Goal: Communication & Community: Connect with others

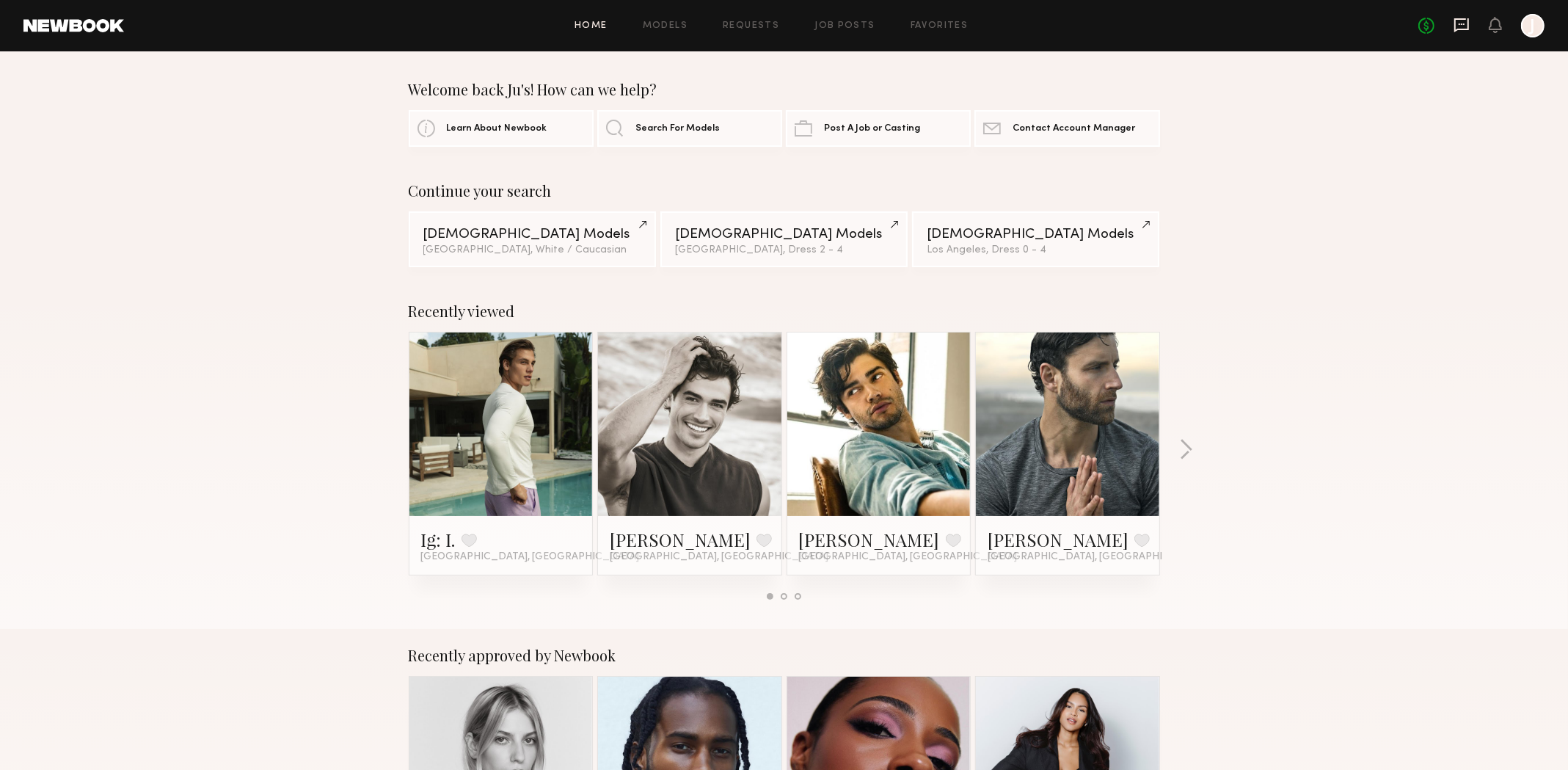
click at [1462, 26] on icon at bounding box center [1462, 25] width 16 height 16
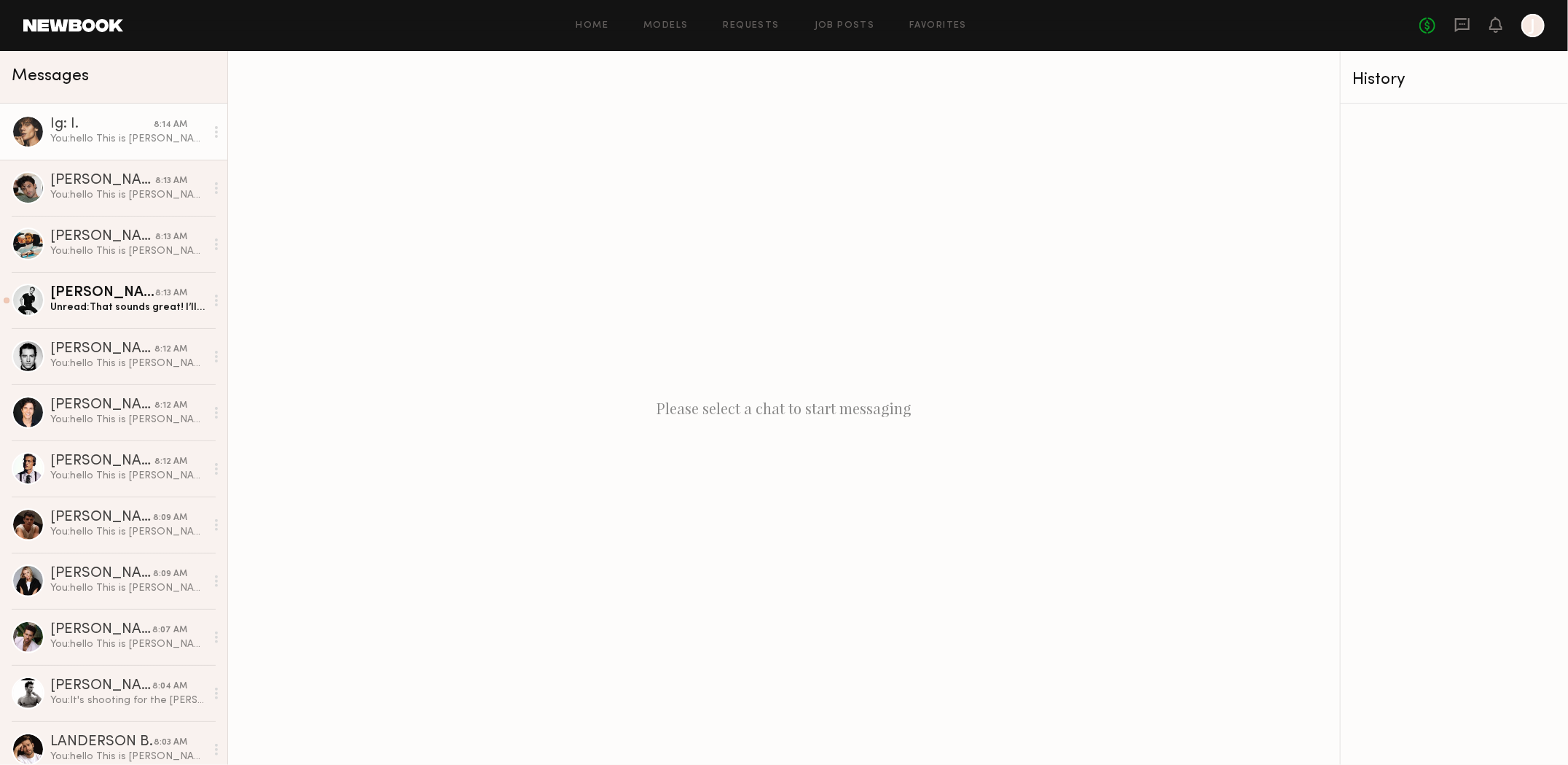
click at [65, 132] on div "Ig: I." at bounding box center [102, 125] width 104 height 15
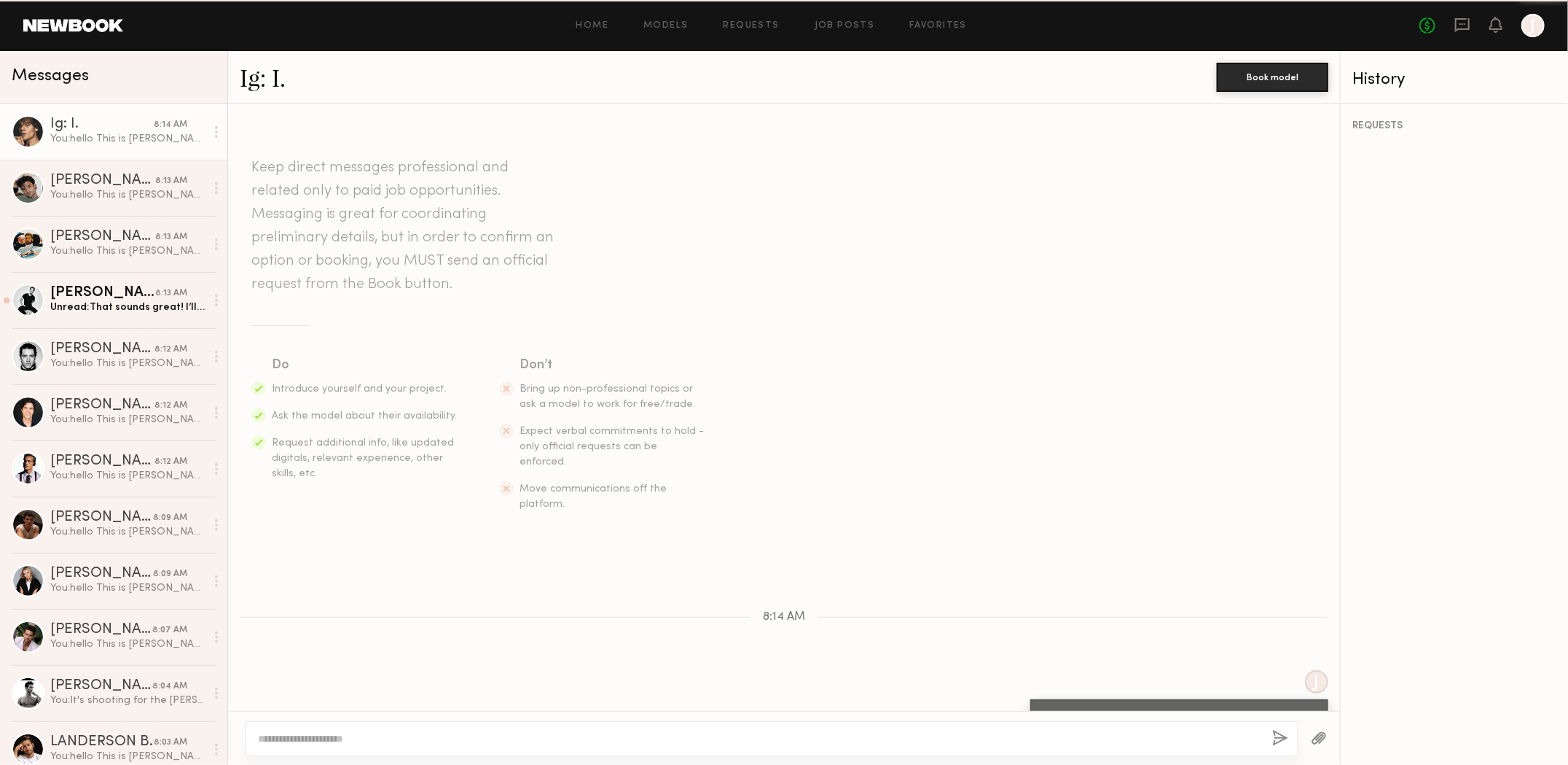
scroll to position [219, 0]
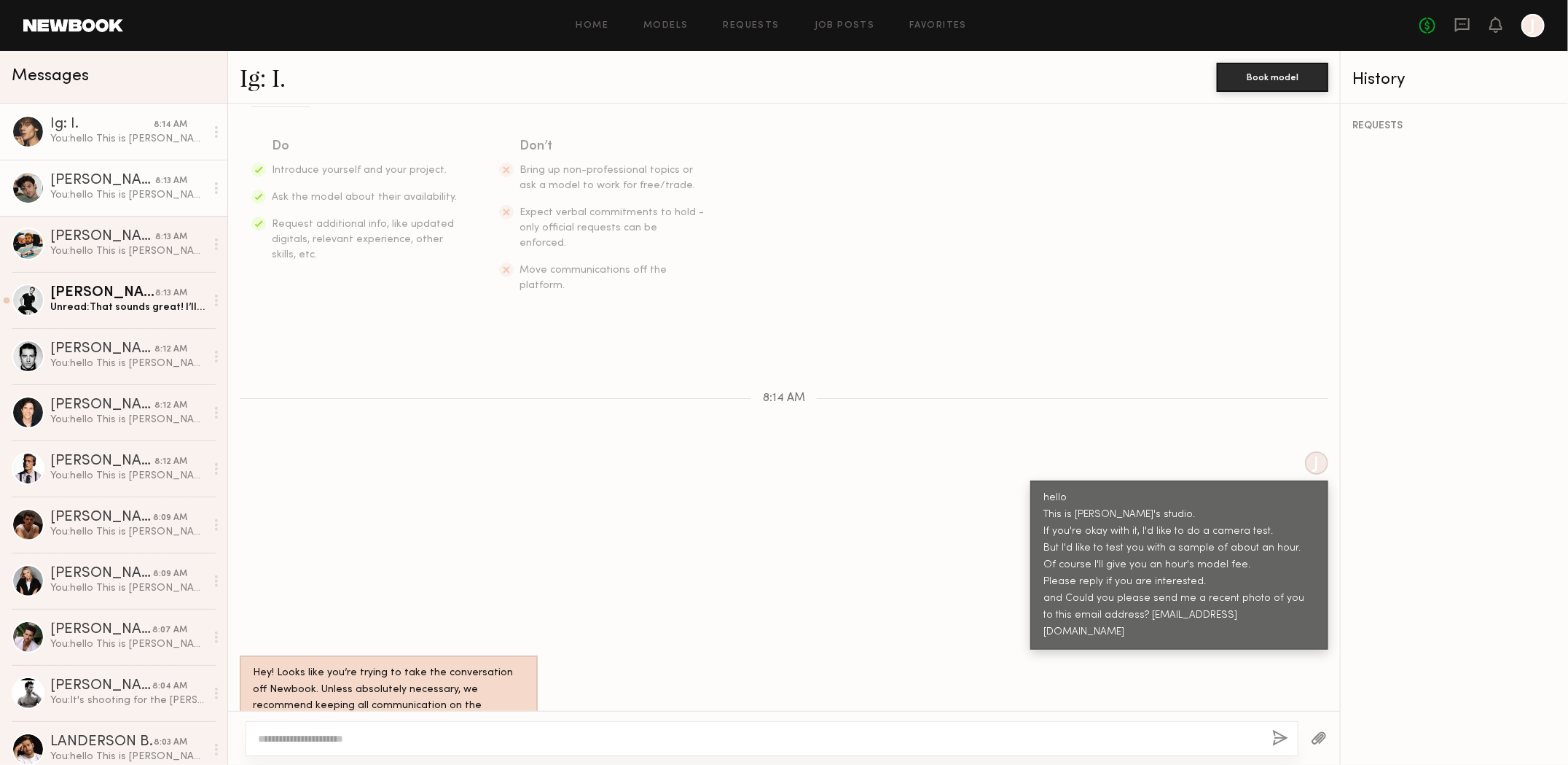
click at [95, 199] on div "You: hello This is [PERSON_NAME]'s studio. If you're okay with it, I'd like to …" at bounding box center [128, 195] width 155 height 14
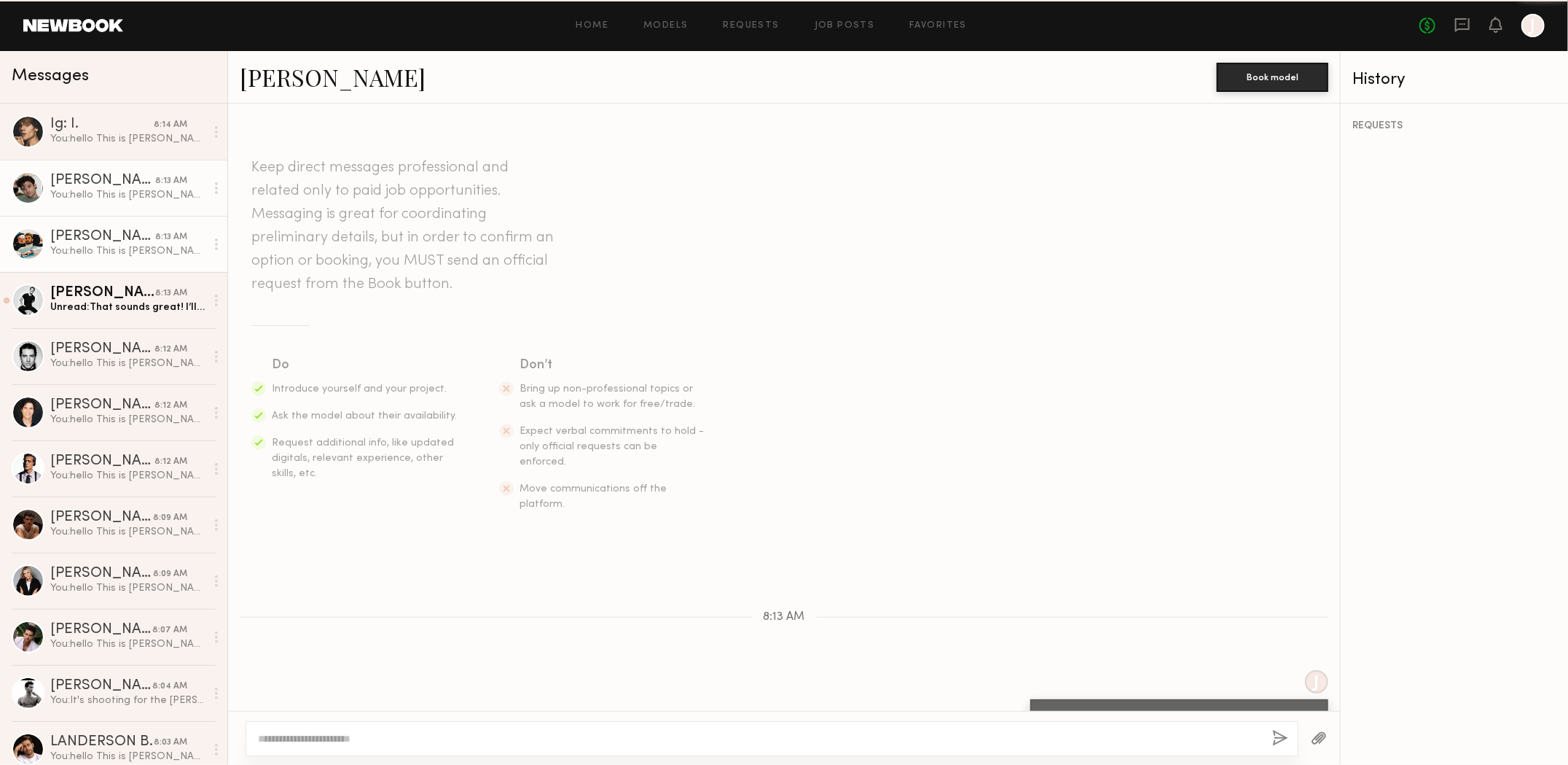
scroll to position [219, 0]
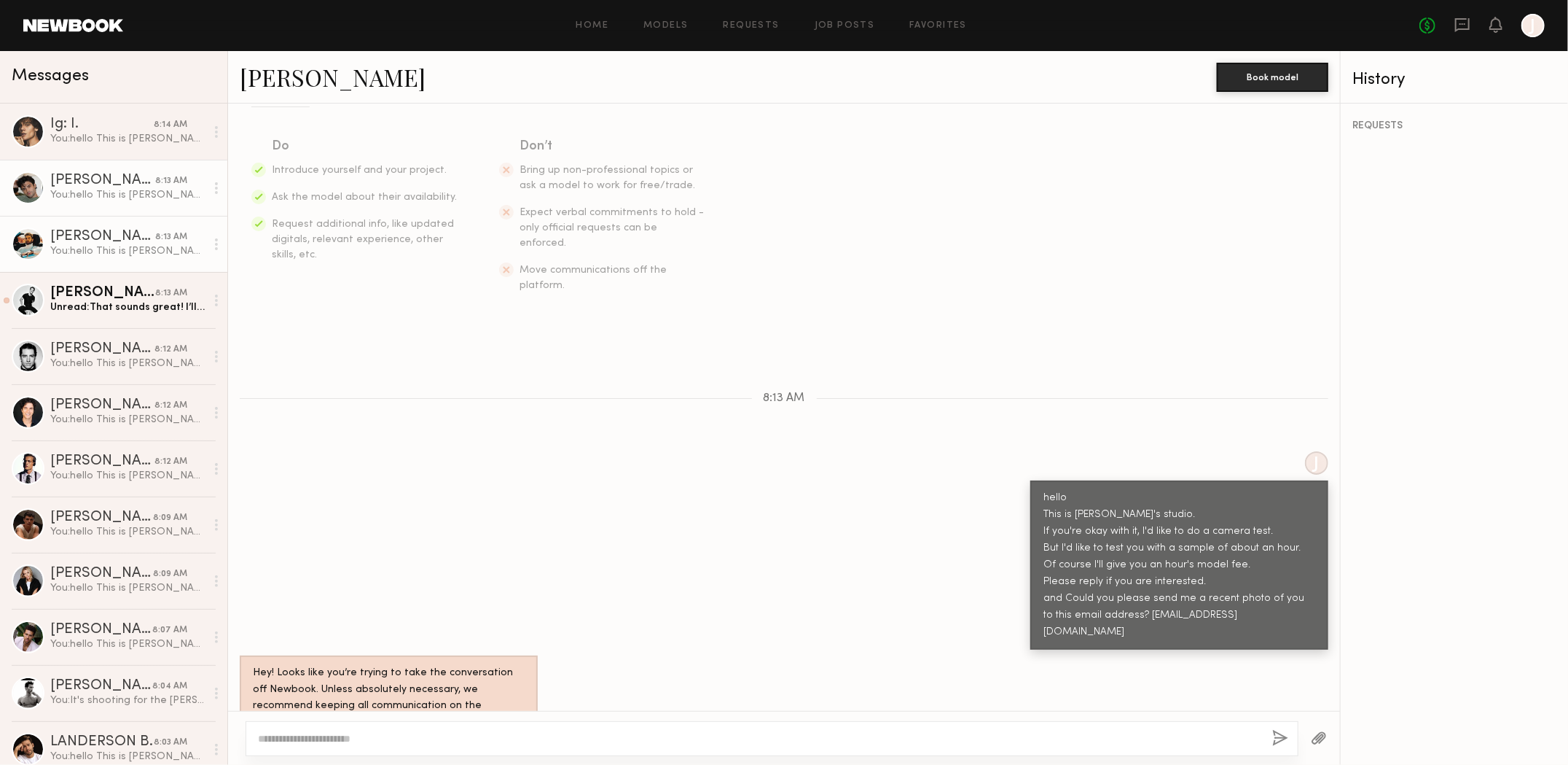
click at [78, 250] on div "You: hello This is [PERSON_NAME]'s studio. If you're okay with it, I'd like to …" at bounding box center [128, 251] width 155 height 14
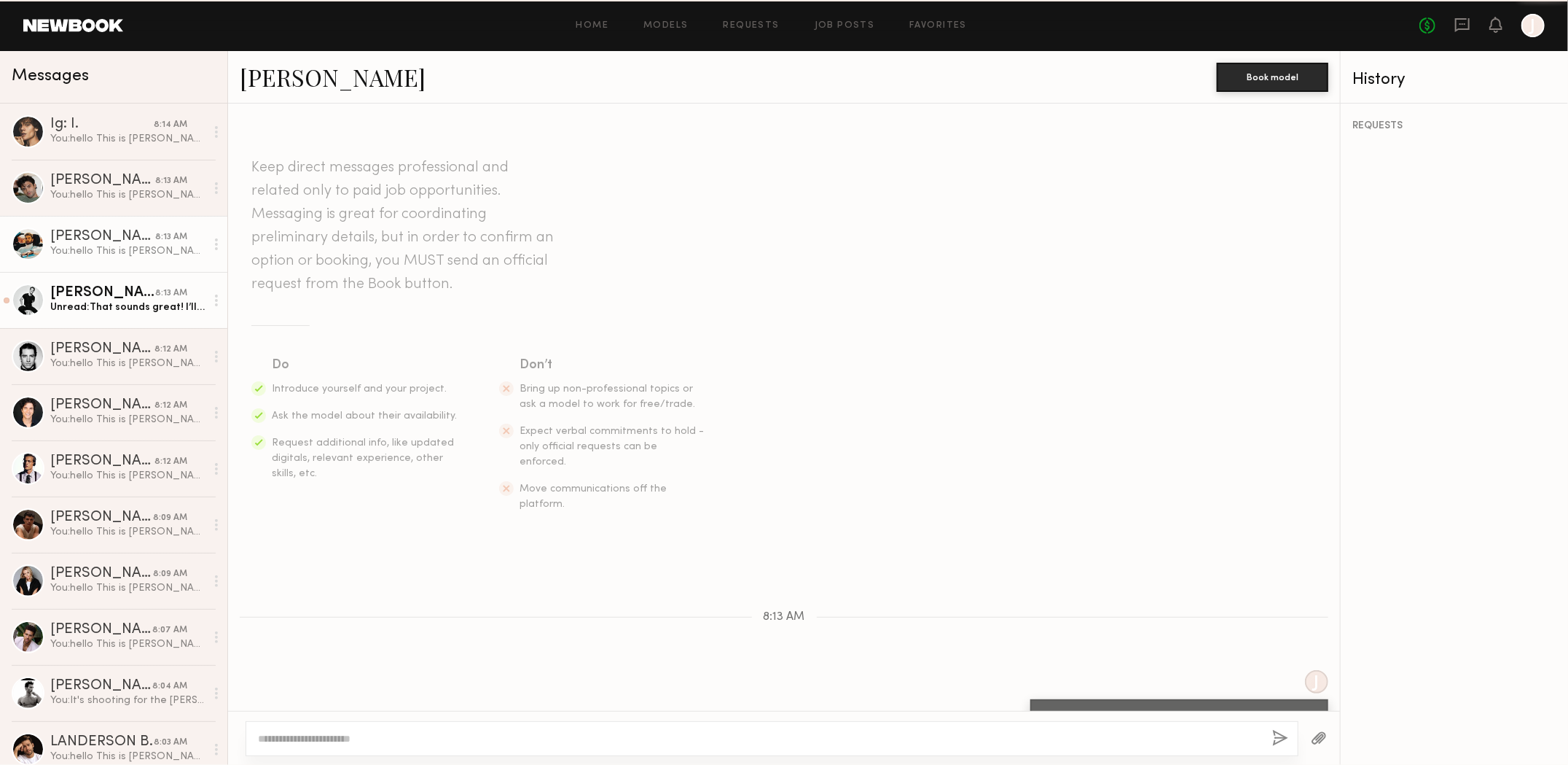
scroll to position [219, 0]
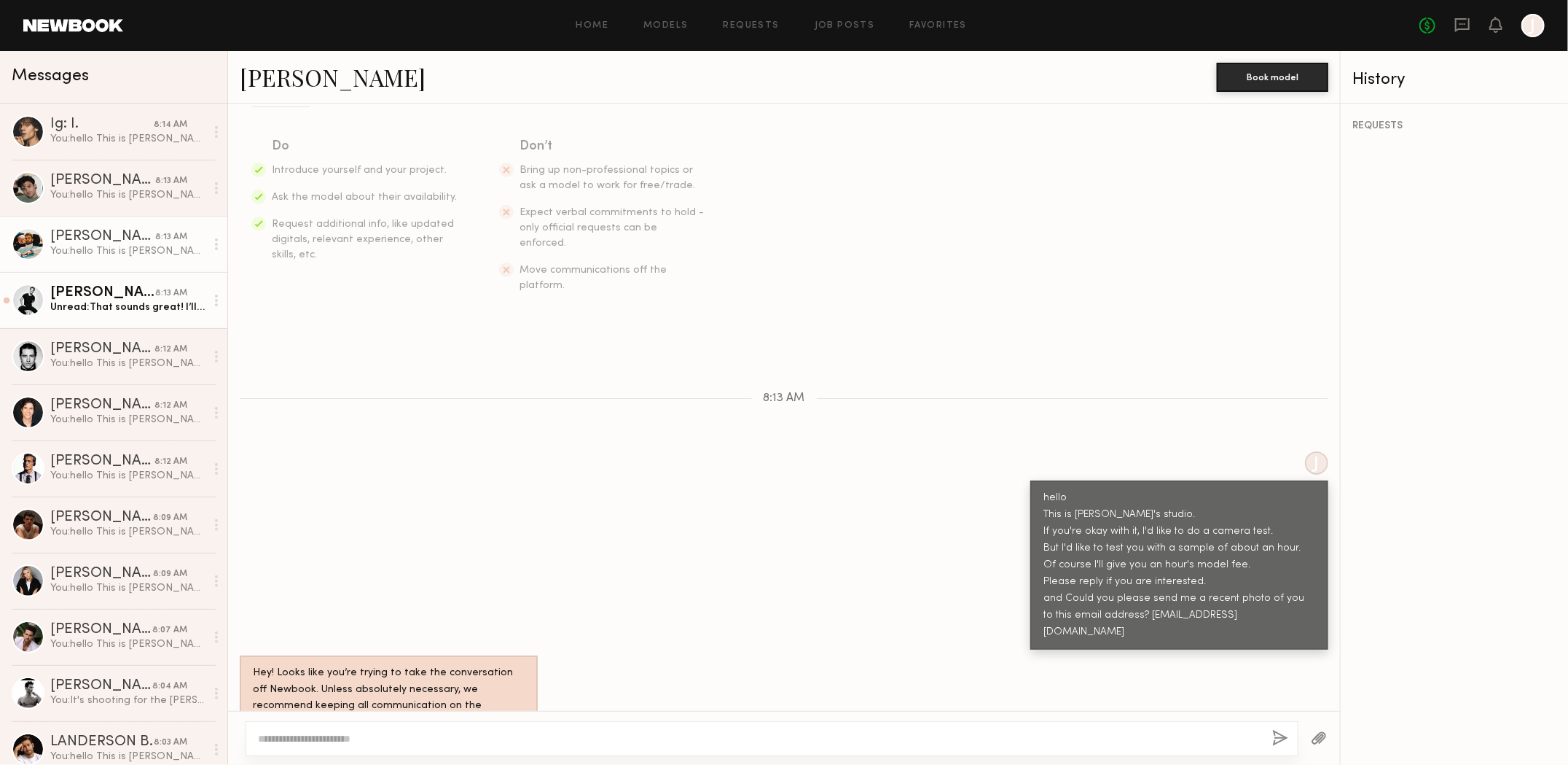
click at [77, 286] on div "[PERSON_NAME]" at bounding box center [103, 293] width 105 height 15
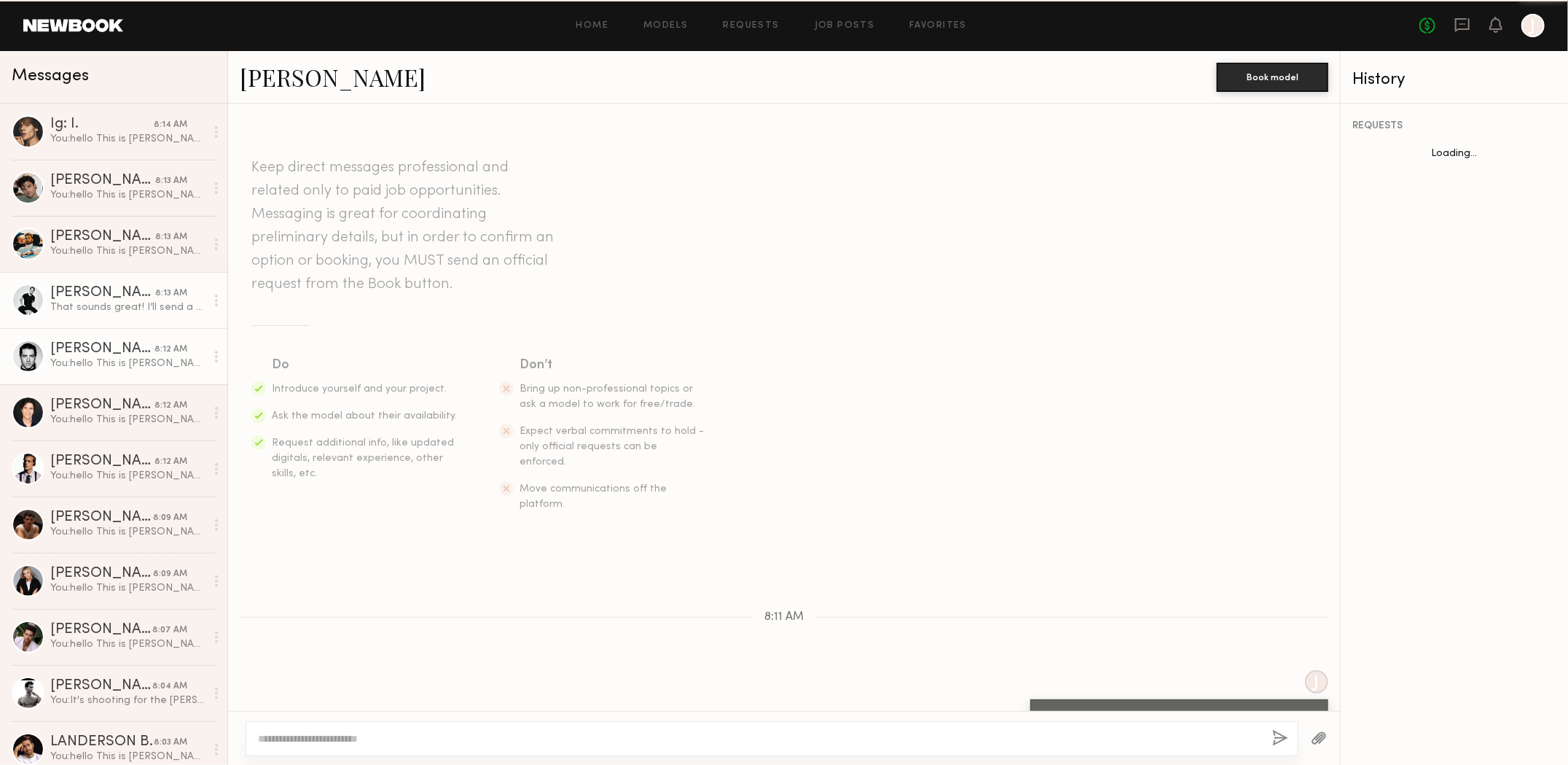
scroll to position [260, 0]
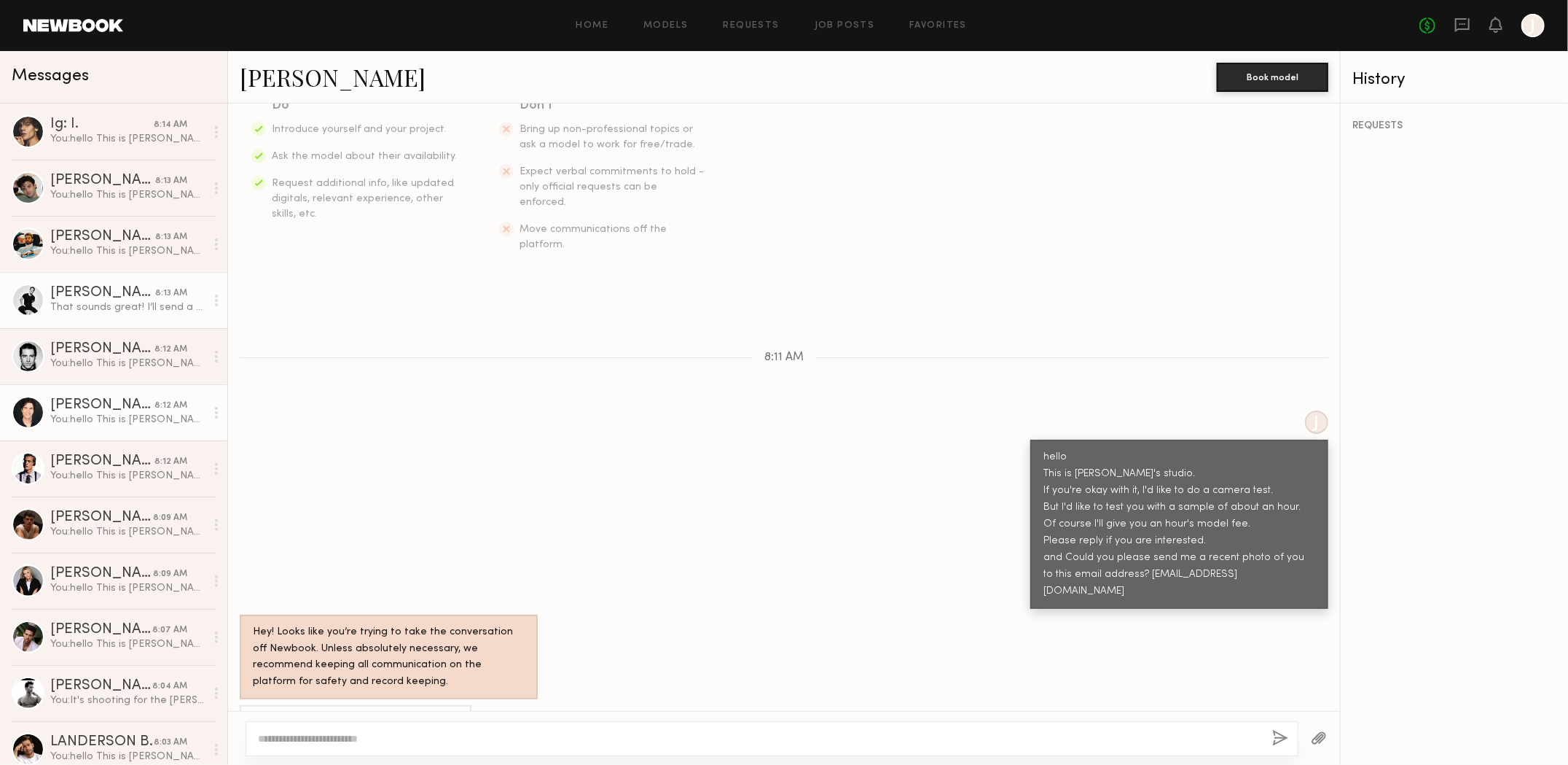
click at [74, 414] on div "You: hello This is [PERSON_NAME]'s studio. If you're okay with it, I'd like to …" at bounding box center [128, 419] width 155 height 14
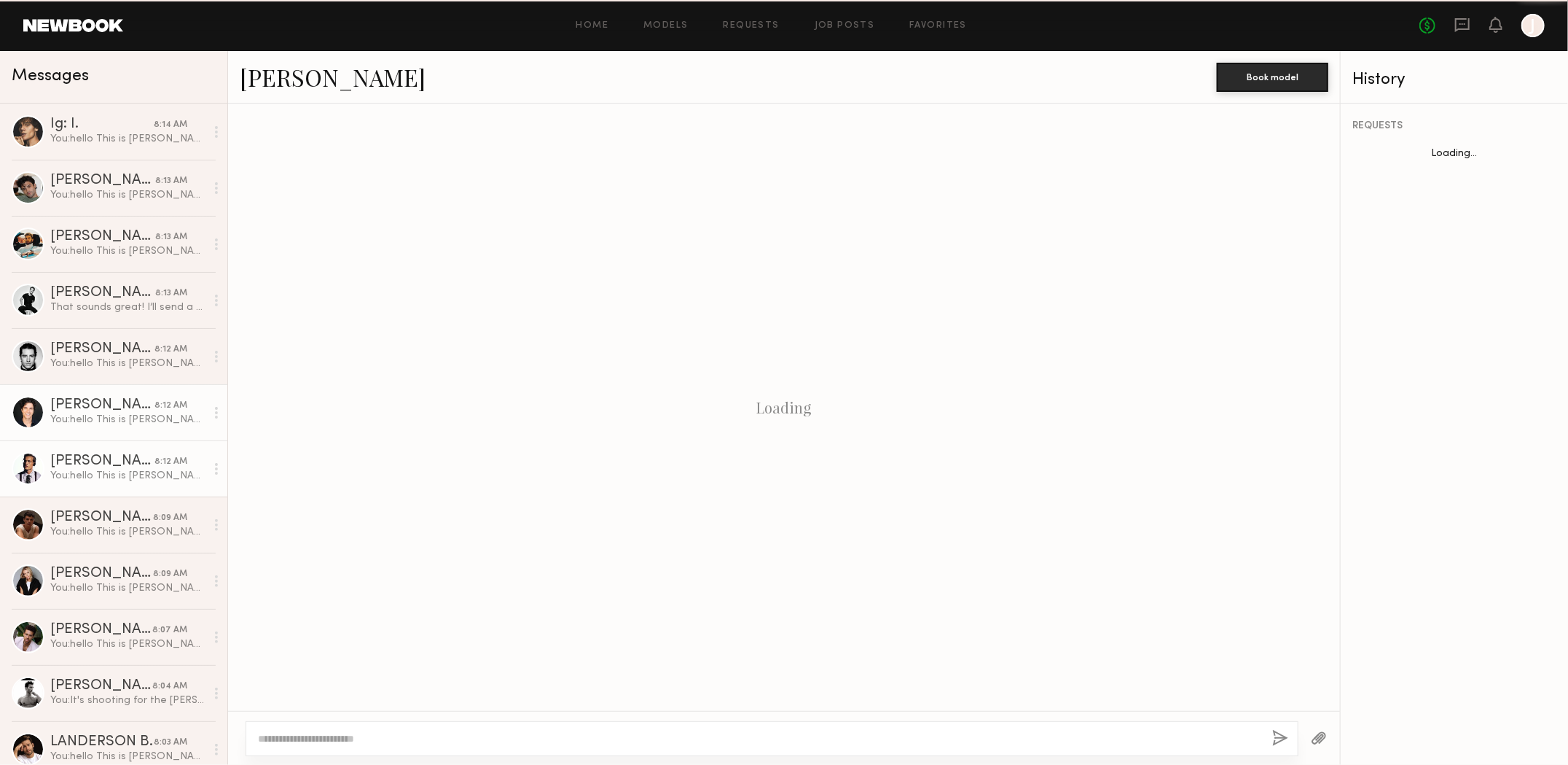
scroll to position [219, 0]
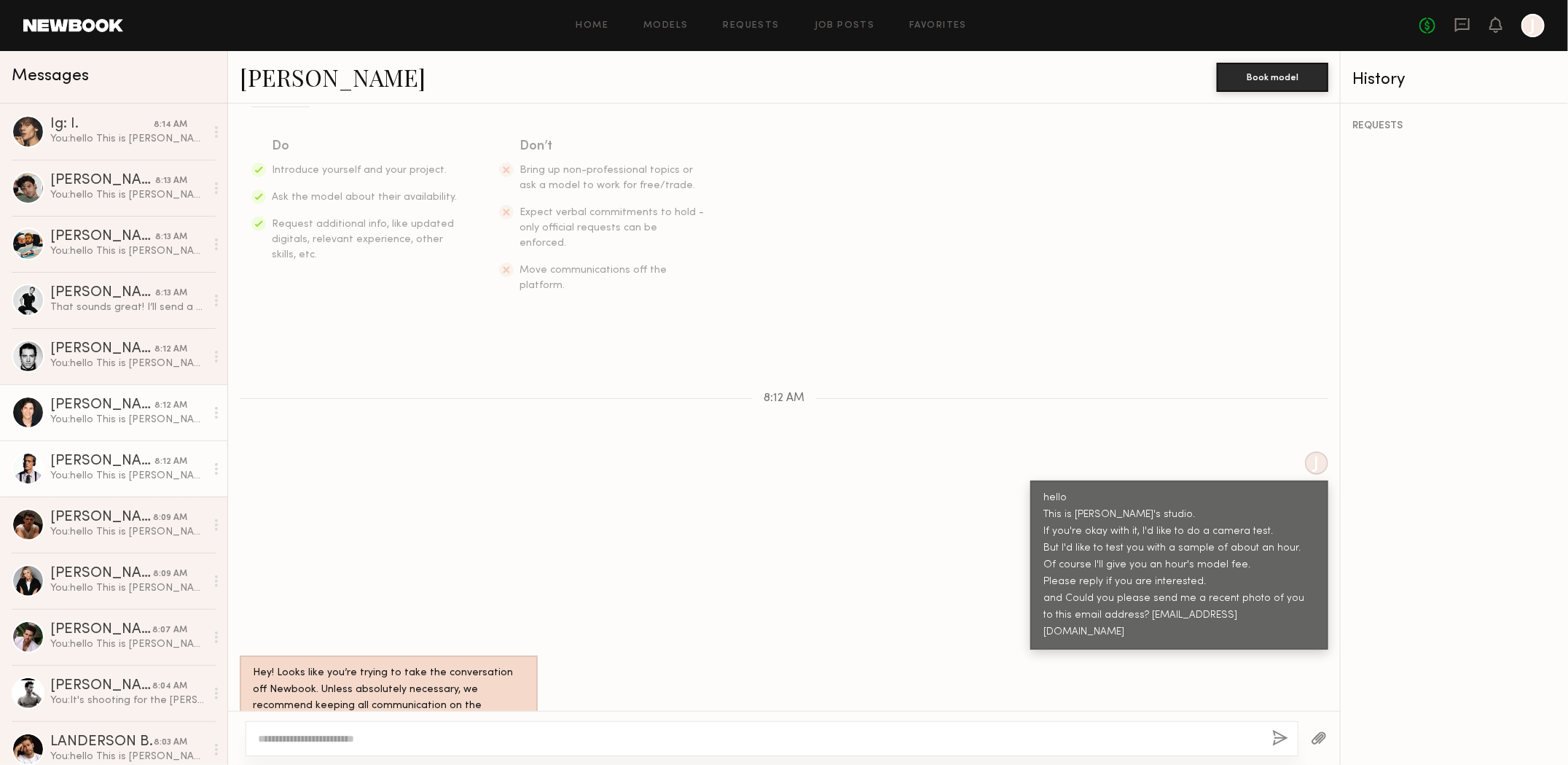
click at [82, 454] on div "[PERSON_NAME]" at bounding box center [102, 462] width 104 height 15
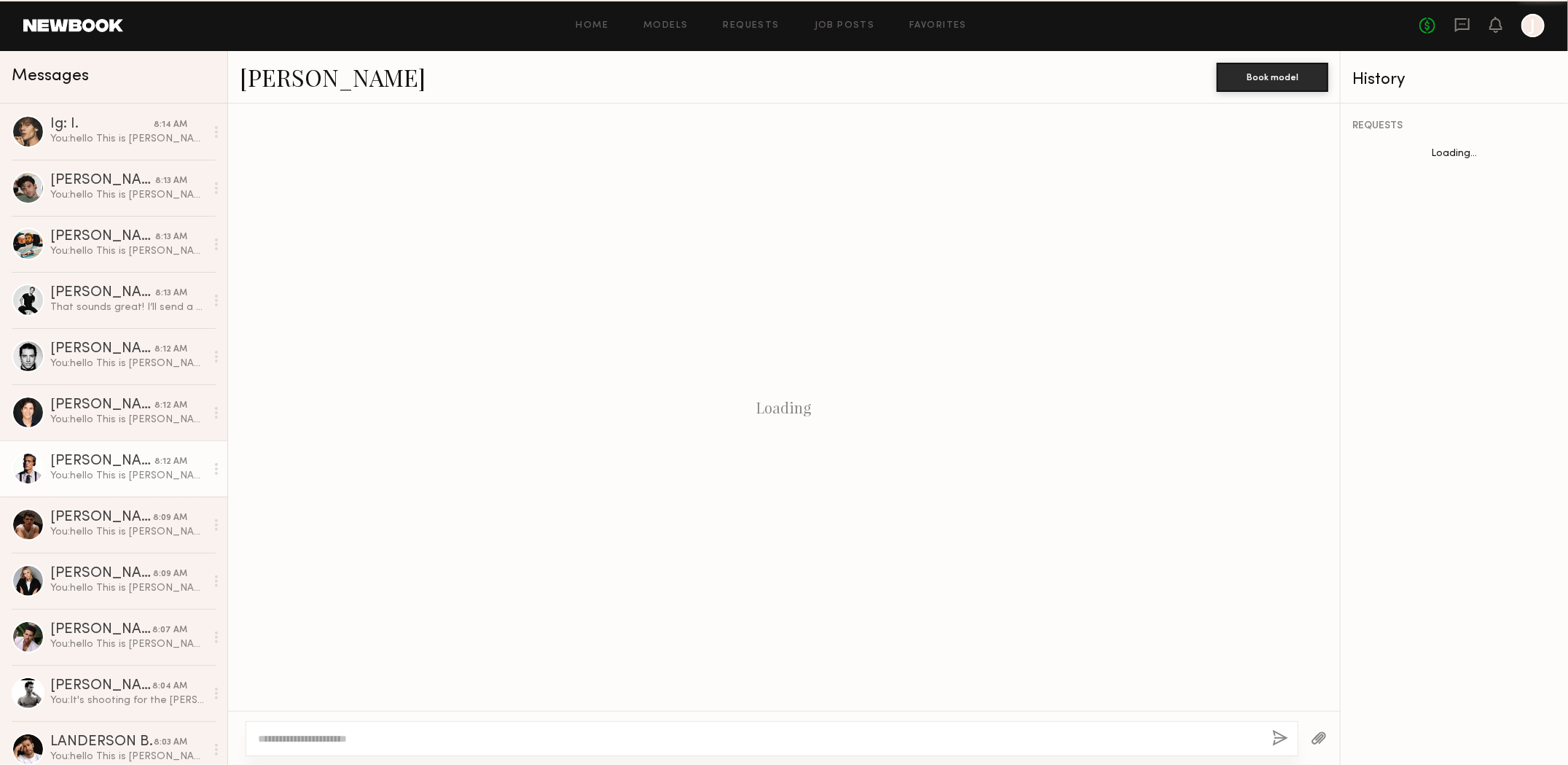
scroll to position [219, 0]
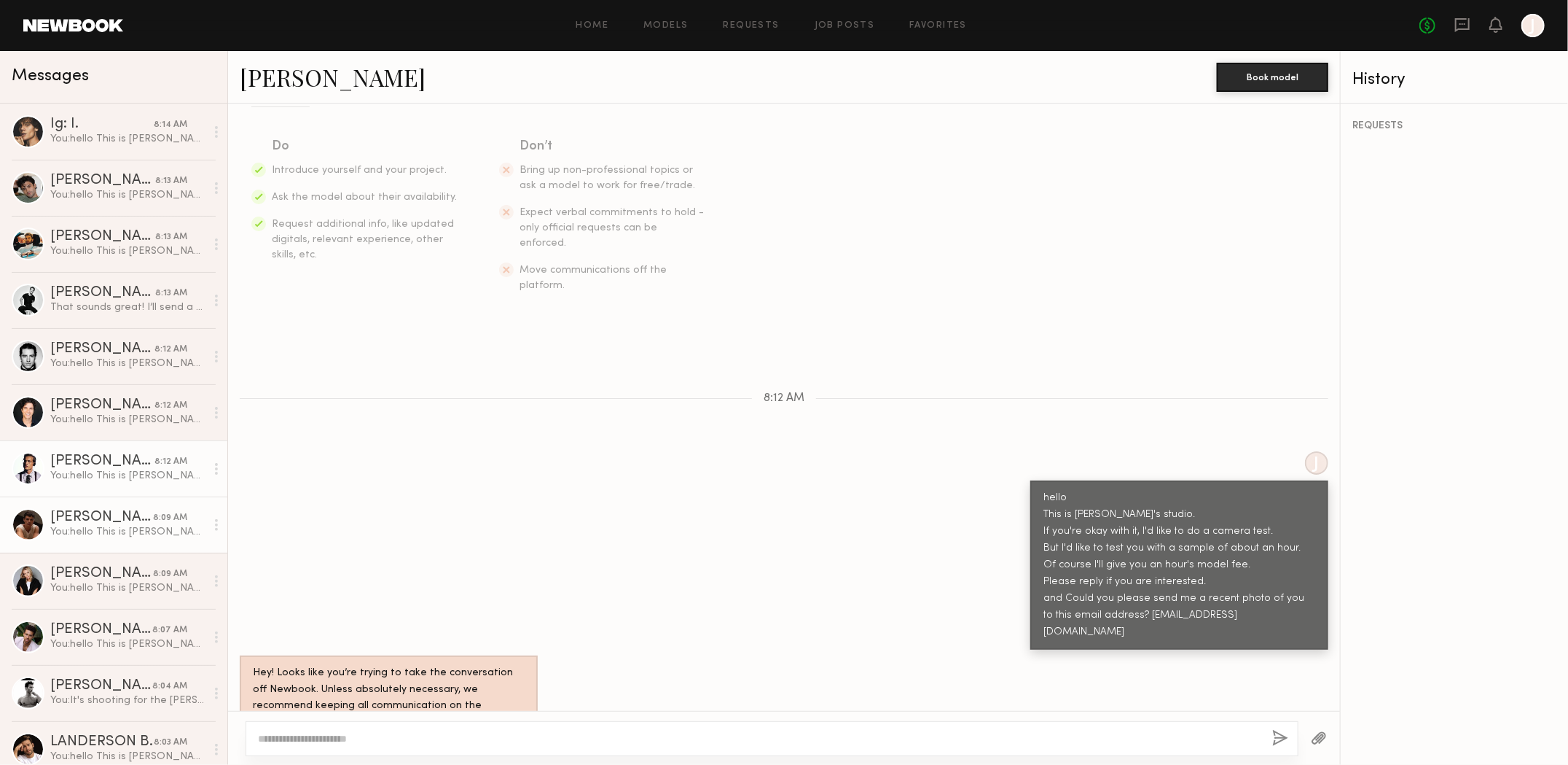
click at [80, 516] on div "[PERSON_NAME]" at bounding box center [101, 518] width 103 height 15
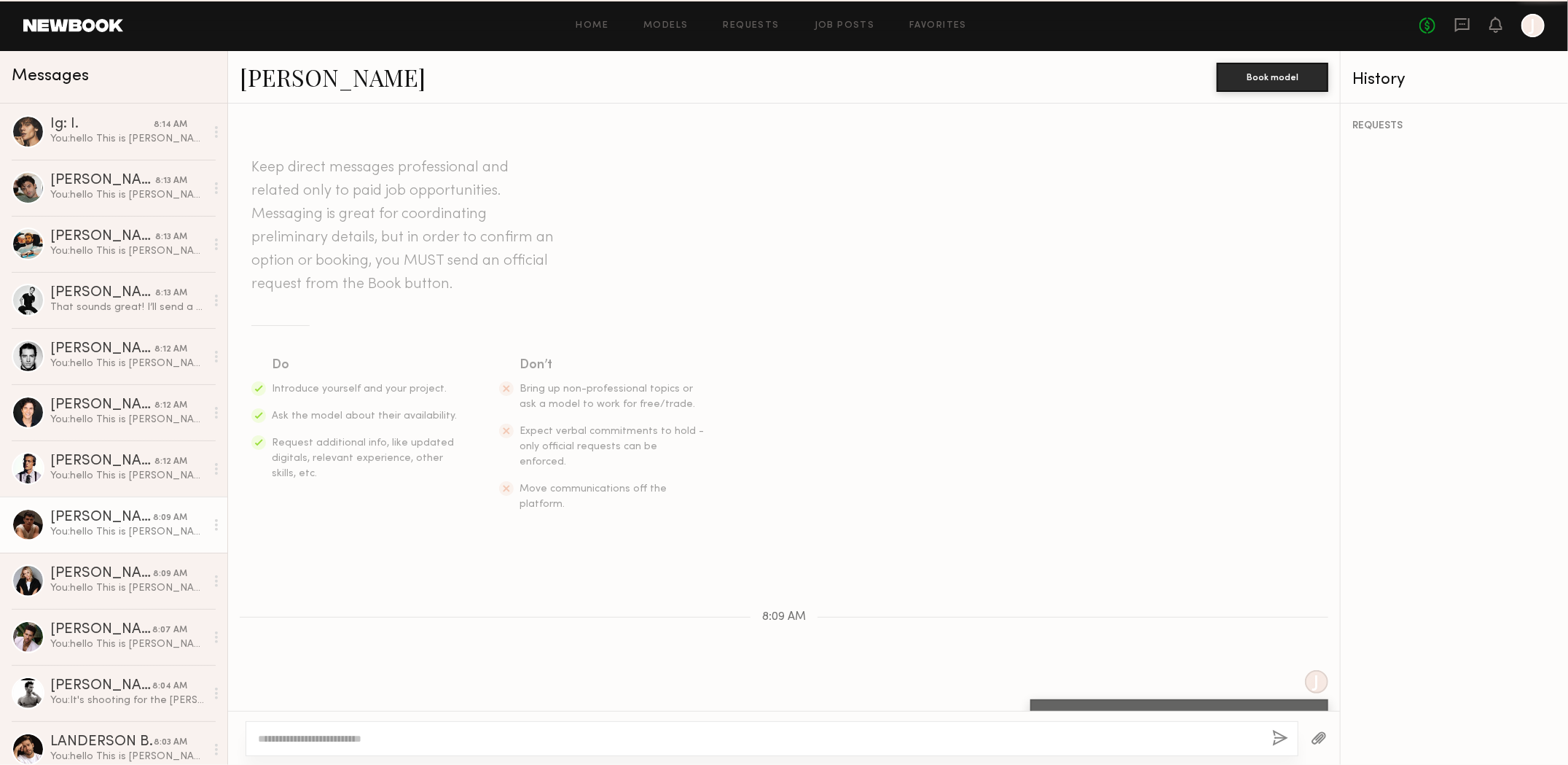
scroll to position [219, 0]
